Goal: Task Accomplishment & Management: Use online tool/utility

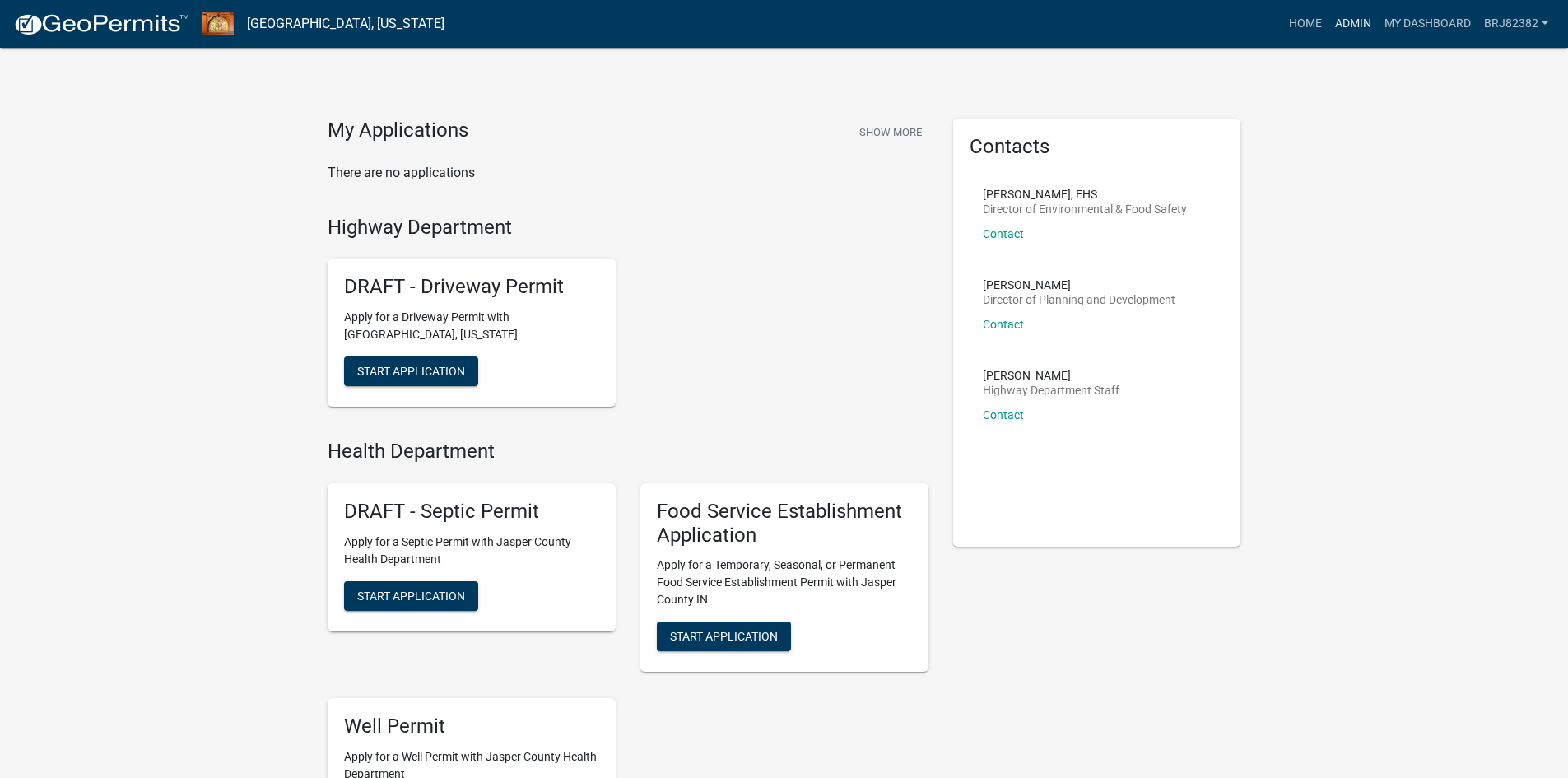
click at [1361, 26] on link "Admin" at bounding box center [1354, 24] width 50 height 32
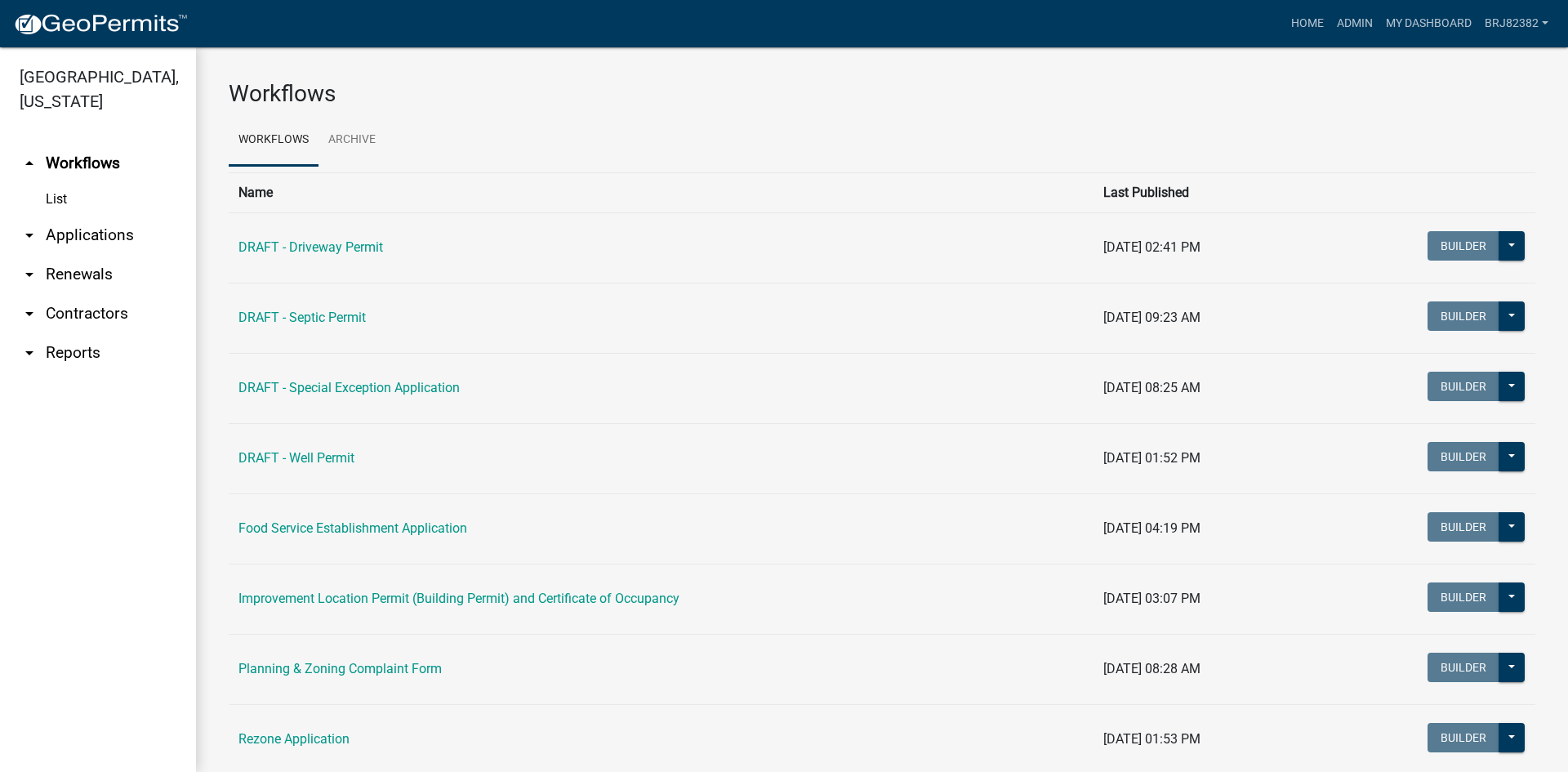
click at [63, 240] on link "arrow_drop_down Applications" at bounding box center [98, 235] width 196 height 39
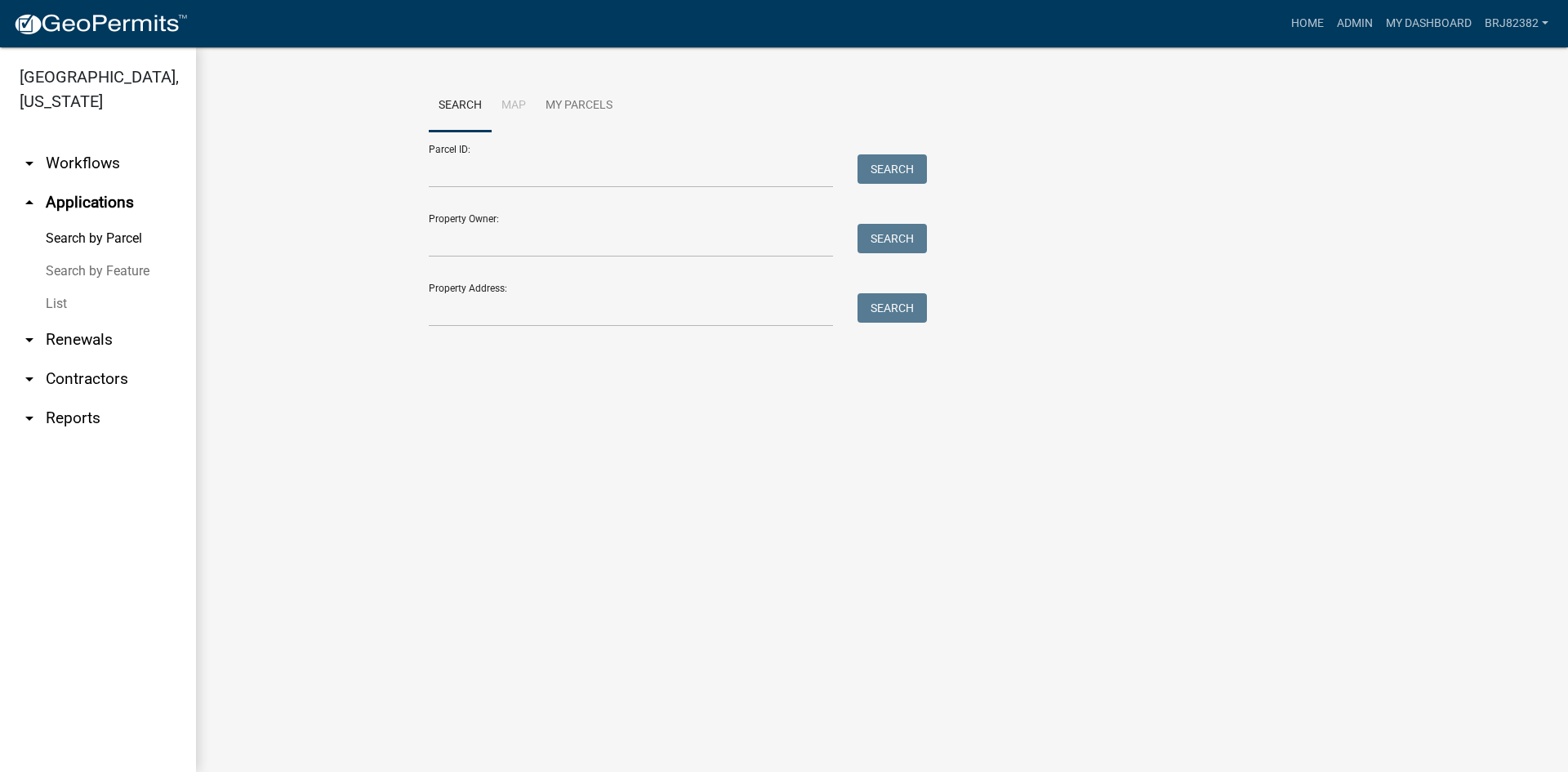
click at [428, 171] on div at bounding box center [631, 171] width 429 height 33
click at [482, 169] on input "Parcel ID:" at bounding box center [631, 171] width 404 height 33
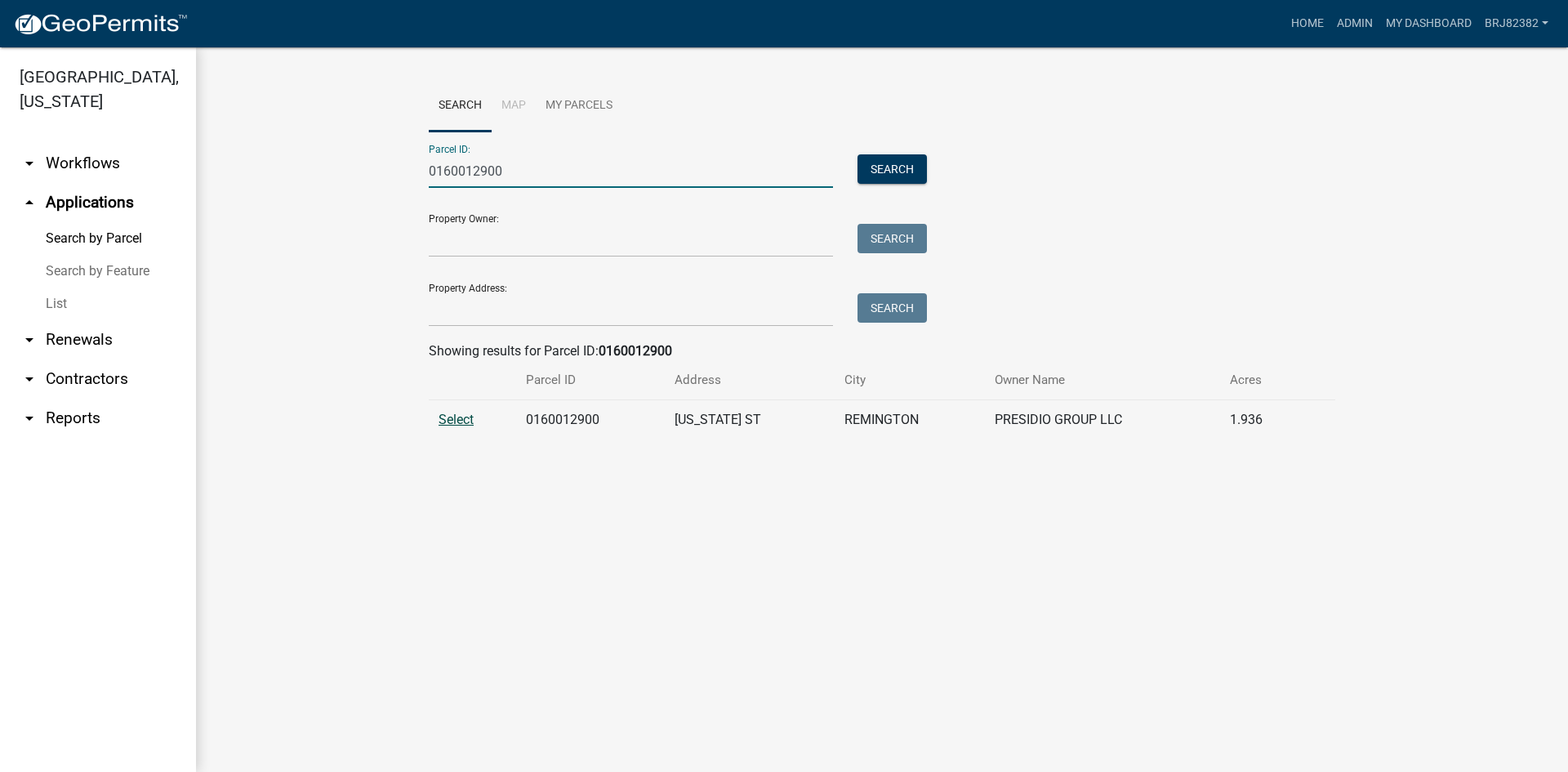
type input "0160012900"
click at [452, 423] on span "Select" at bounding box center [456, 419] width 35 height 15
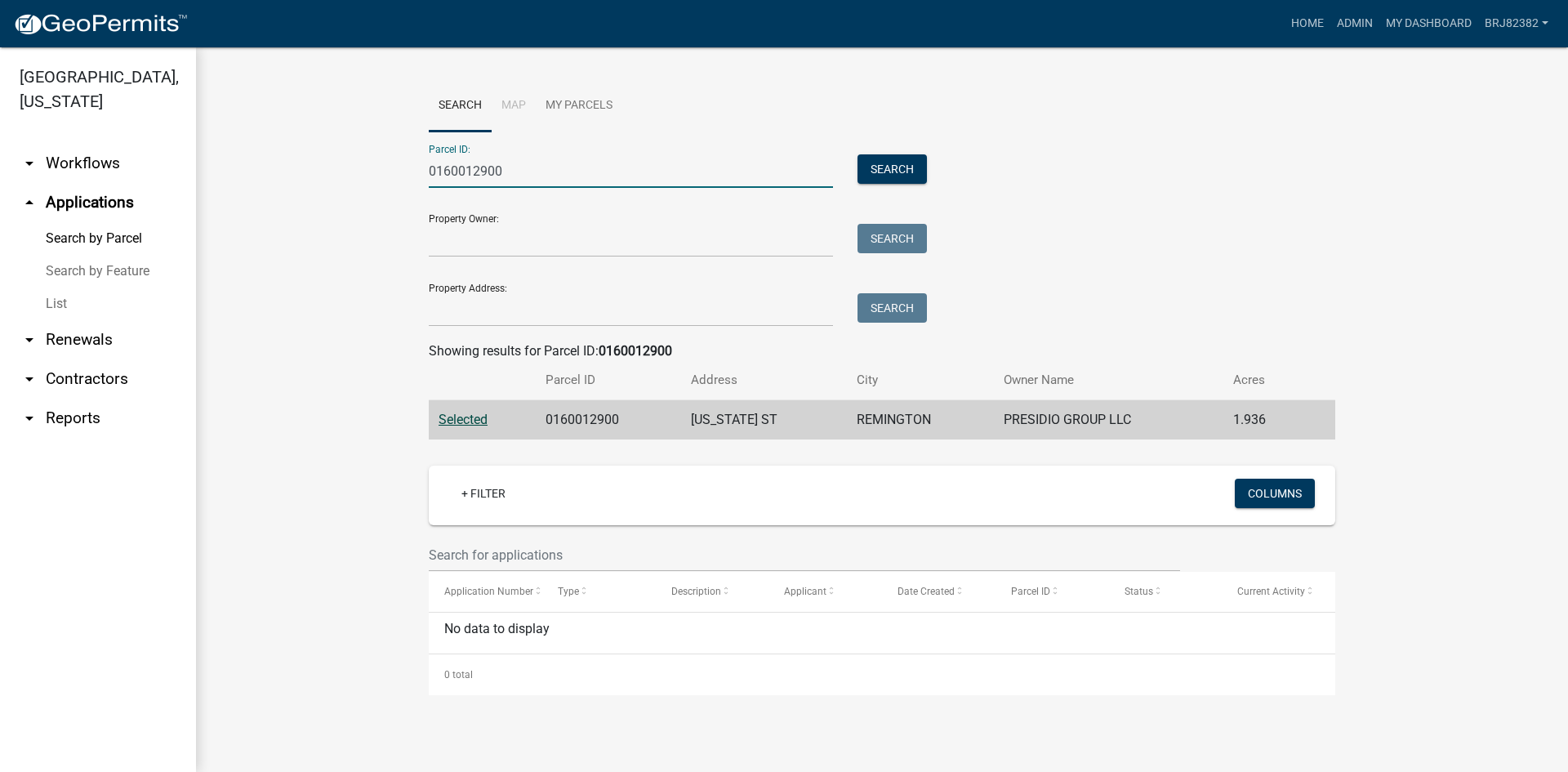
drag, startPoint x: 549, startPoint y: 178, endPoint x: 420, endPoint y: 185, distance: 129.2
click at [420, 185] on div "0160012900" at bounding box center [631, 171] width 429 height 33
drag, startPoint x: 626, startPoint y: 173, endPoint x: 627, endPoint y: 187, distance: 14.0
click at [626, 174] on input "0160012900" at bounding box center [631, 171] width 404 height 33
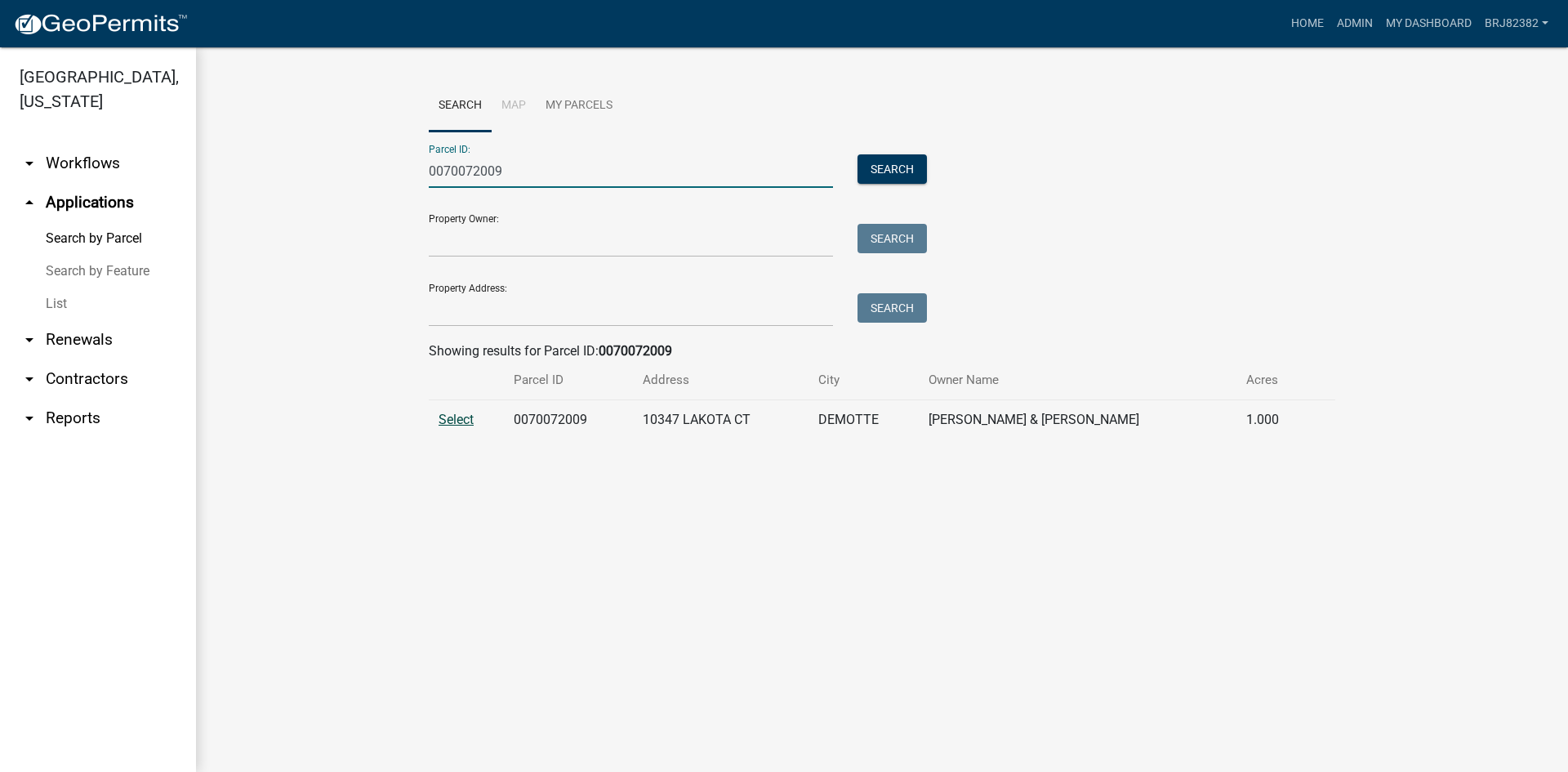
type input "0070072009"
click at [448, 425] on span "Select" at bounding box center [456, 419] width 35 height 15
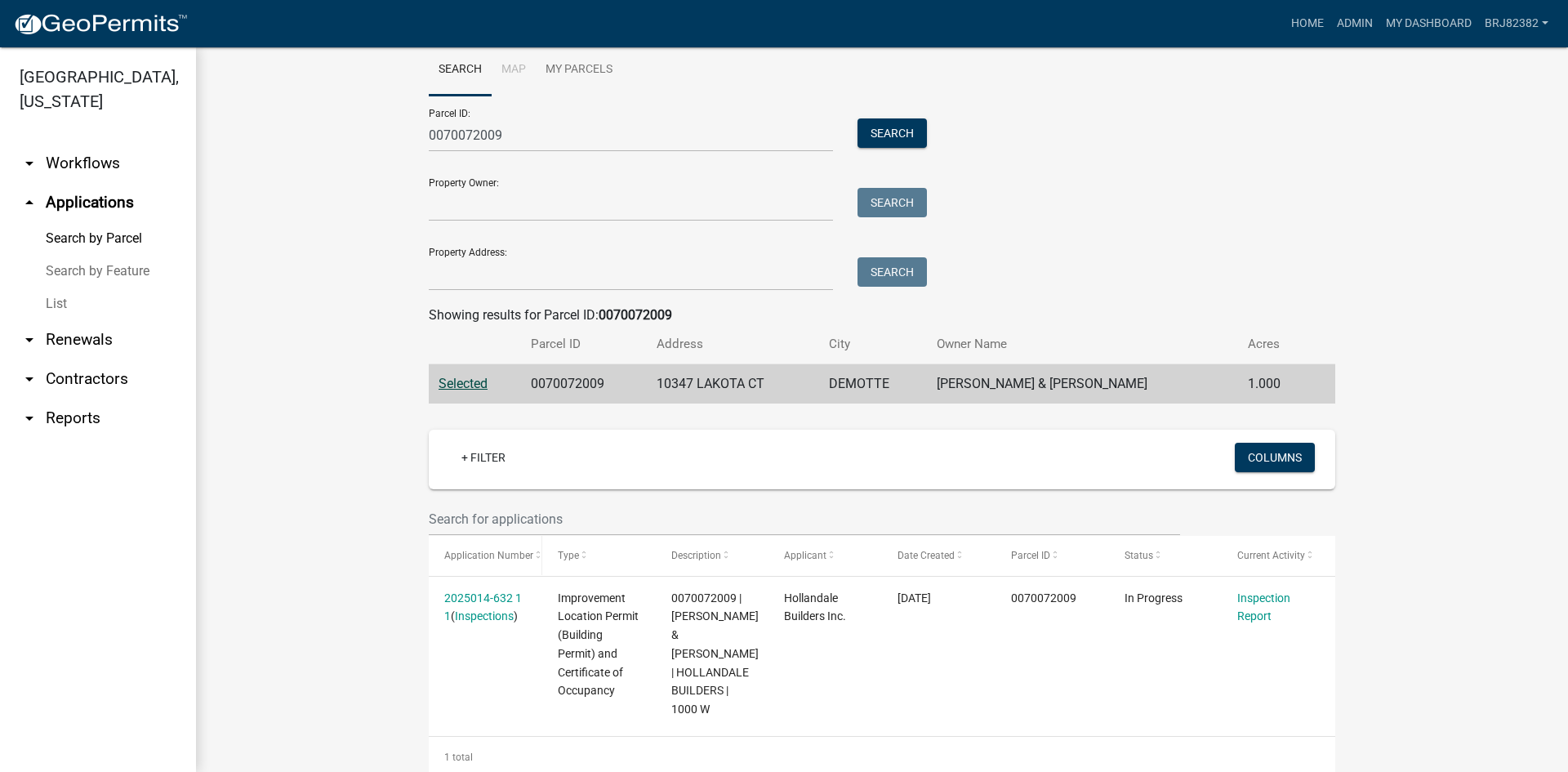
scroll to position [56, 0]
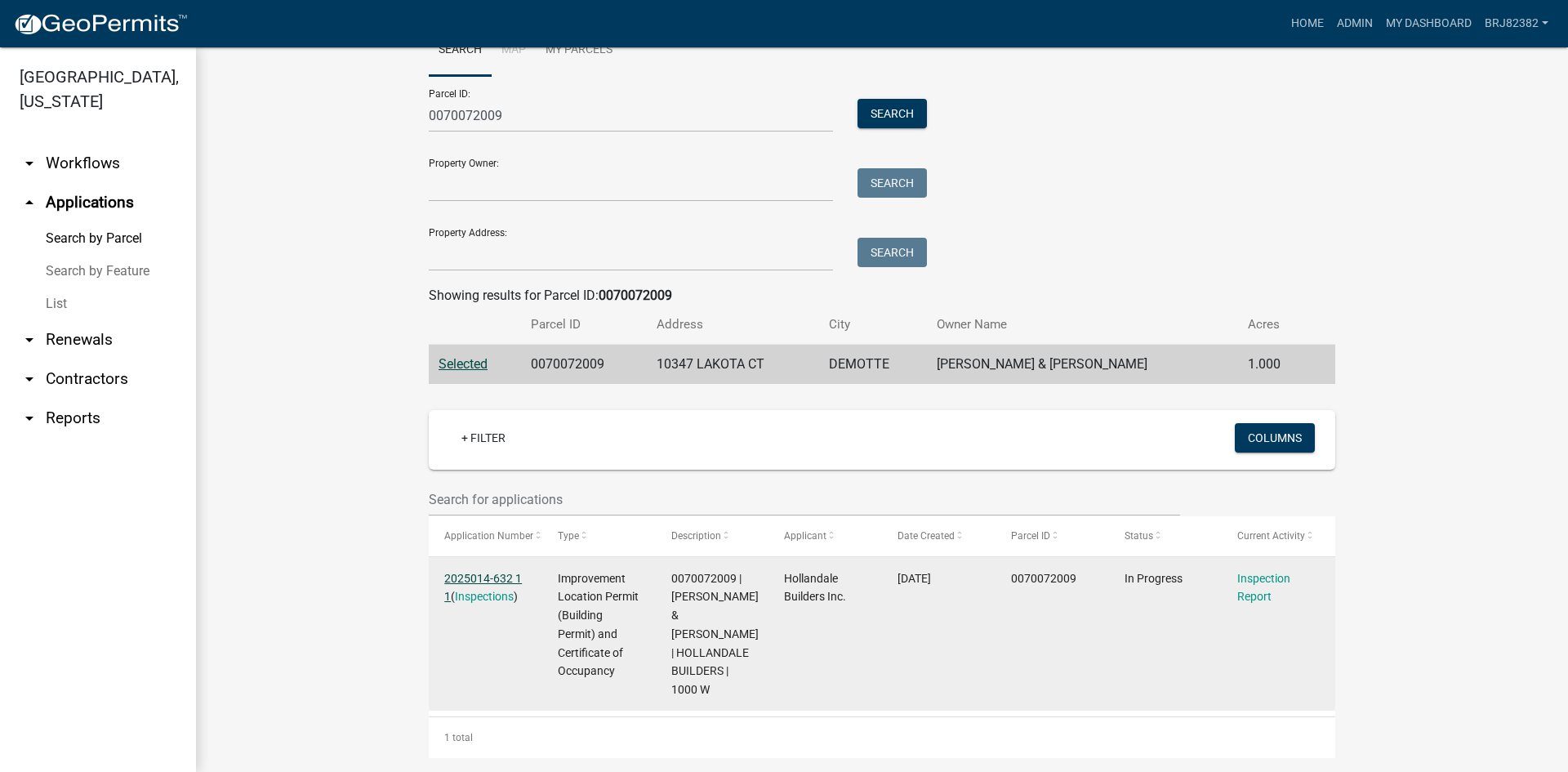
click at [480, 575] on link "2025014-632 1 1" at bounding box center [483, 587] width 77 height 31
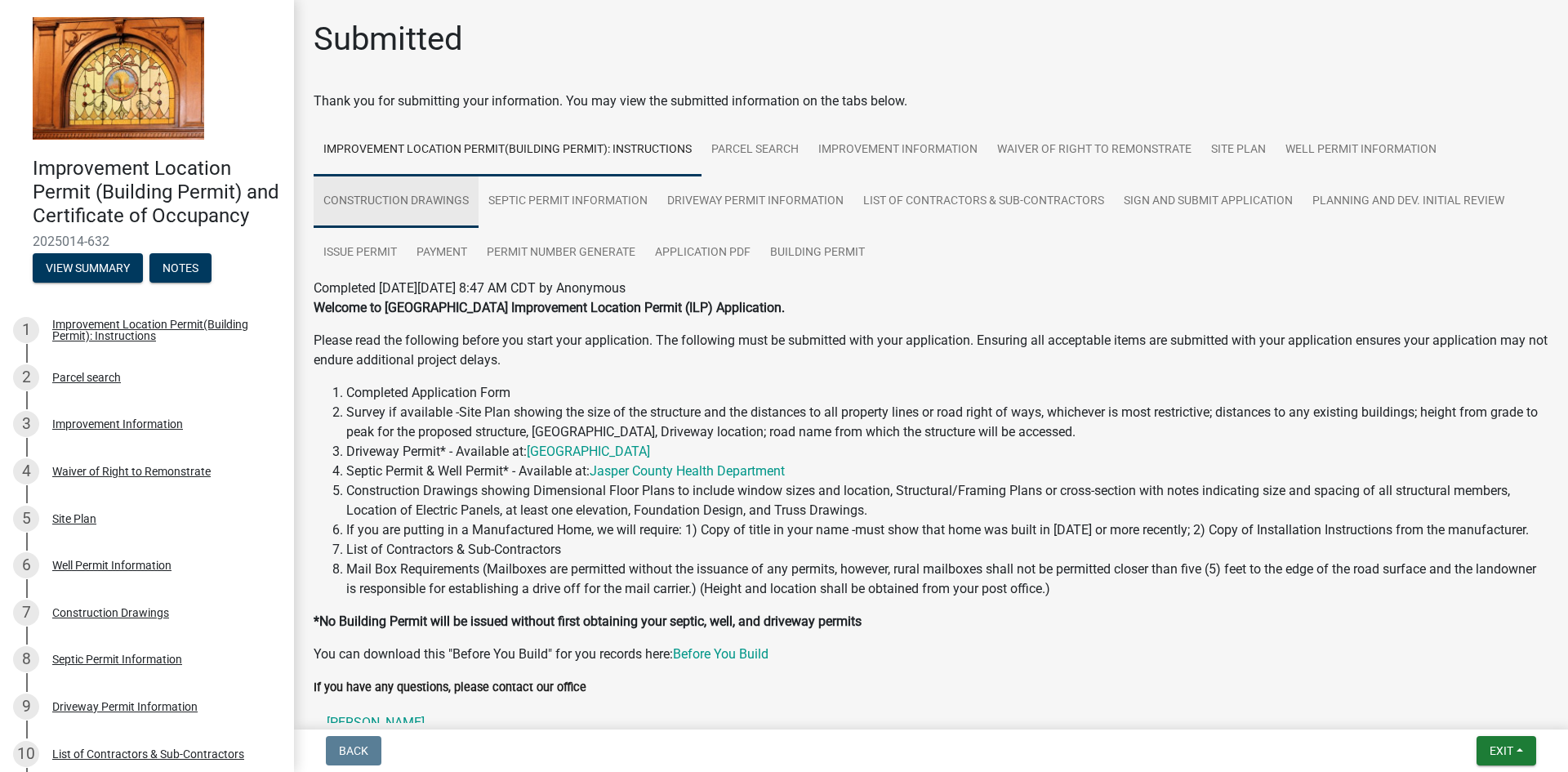
click at [414, 195] on link "Construction Drawings" at bounding box center [396, 202] width 165 height 52
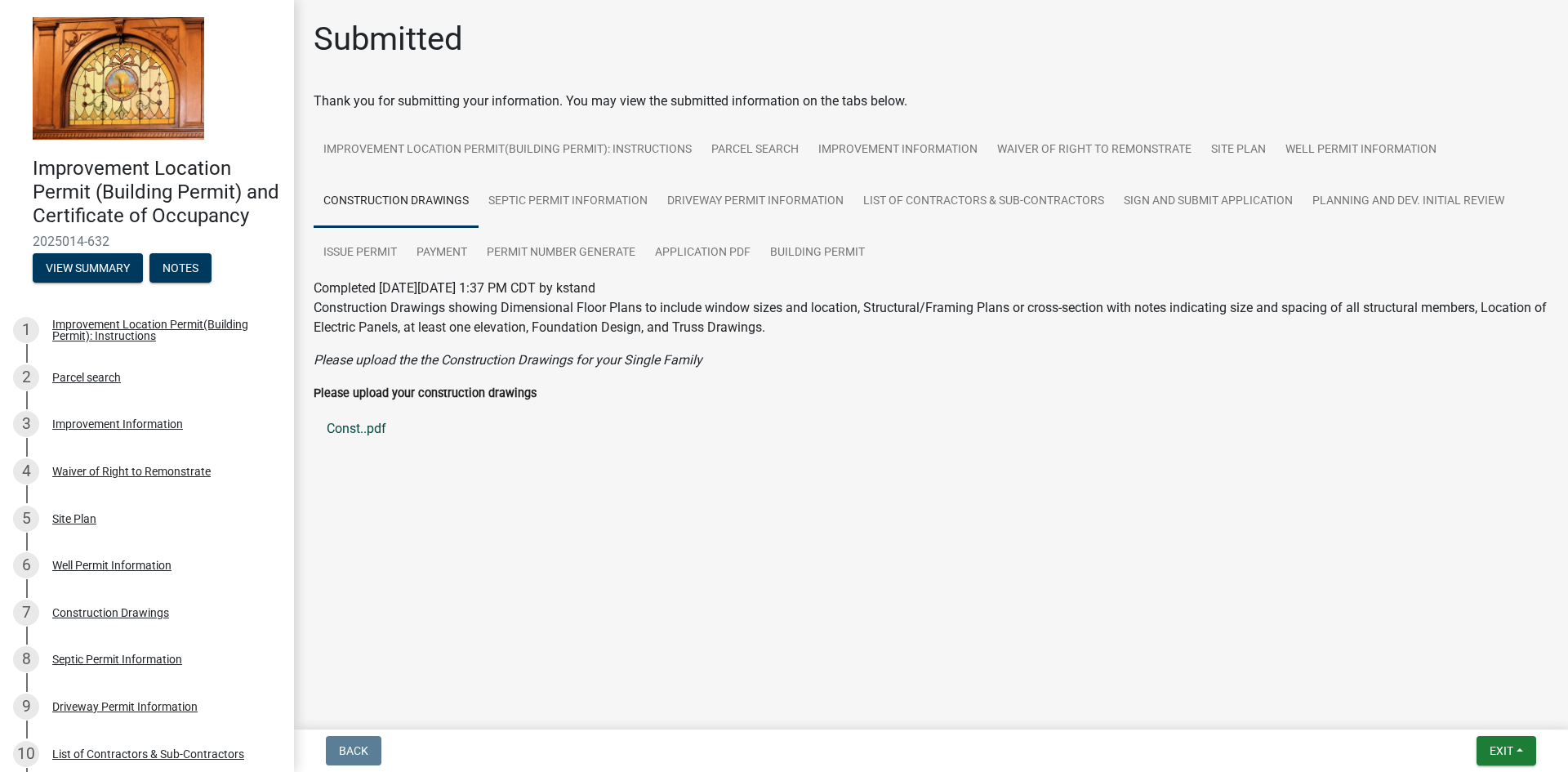
click at [364, 425] on link "Const..pdf" at bounding box center [931, 429] width 1235 height 39
